Goal: Communication & Community: Participate in discussion

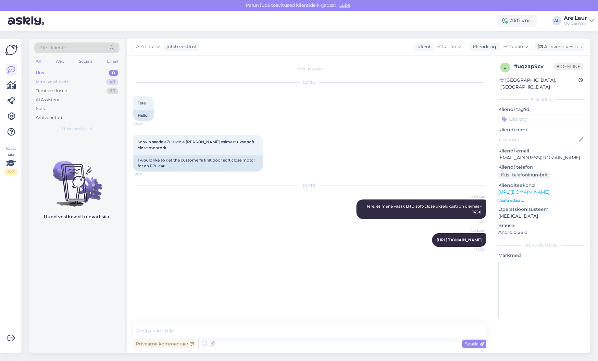
click at [56, 83] on div "Minu vestlused" at bounding box center [52, 82] width 32 height 6
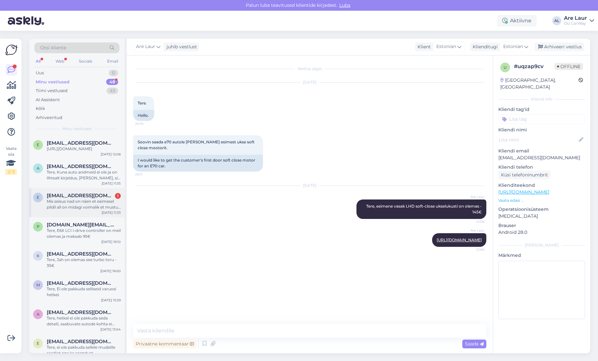
click at [86, 205] on div "Mis seisus nad on näen et esimesel pildil all on midagi voimalik et mustus ja m…" at bounding box center [84, 205] width 74 height 12
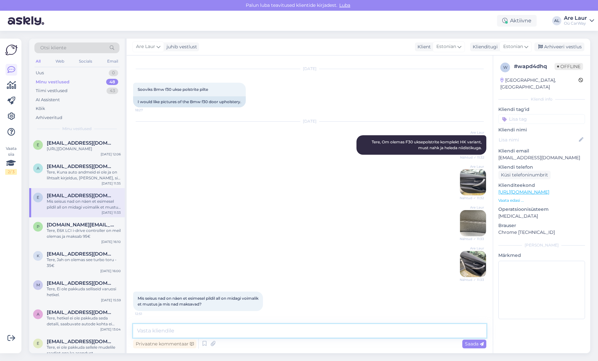
click at [204, 334] on textarea at bounding box center [309, 331] width 353 height 14
type textarea "T"
type textarea "Vigastusi ei täheldanud, 4 uksepolstrit on 200€ komplekt, LHD auto omad."
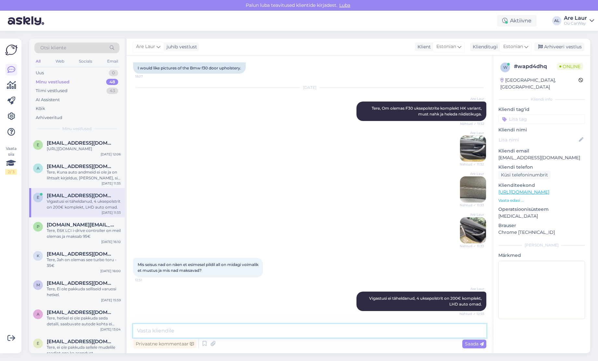
scroll to position [87, 0]
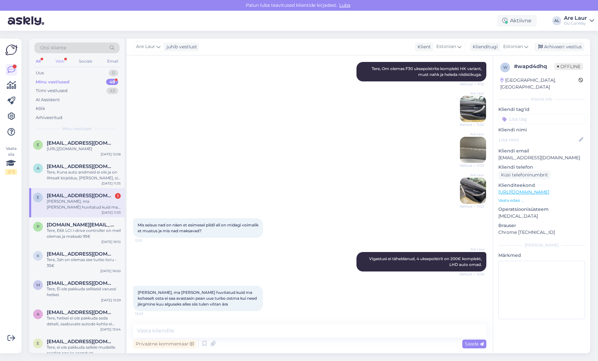
click at [62, 62] on div "Web" at bounding box center [59, 61] width 11 height 8
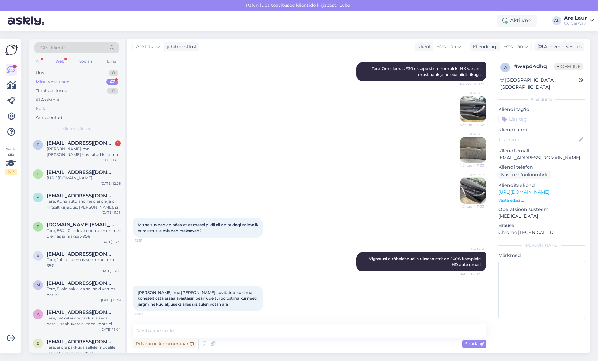
click at [36, 62] on div "All" at bounding box center [37, 61] width 7 height 8
click at [76, 155] on div "[PERSON_NAME], ma [PERSON_NAME] huvitatud kuid ma koheselt osta ei saa avastasi…" at bounding box center [84, 152] width 74 height 12
click at [181, 329] on textarea at bounding box center [309, 331] width 353 height 14
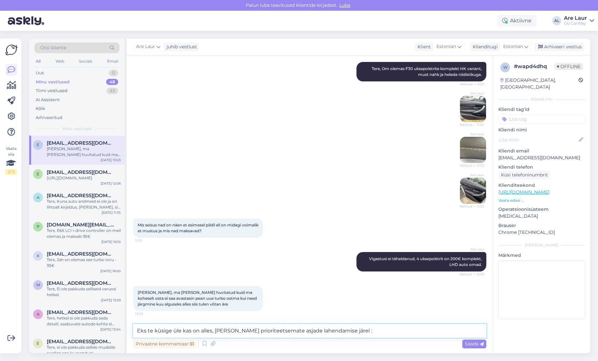
type textarea "Eks te küsige üle kas on alles, [PERSON_NAME] prioriteetsemate asjade lahendami…"
